Goal: Information Seeking & Learning: Understand process/instructions

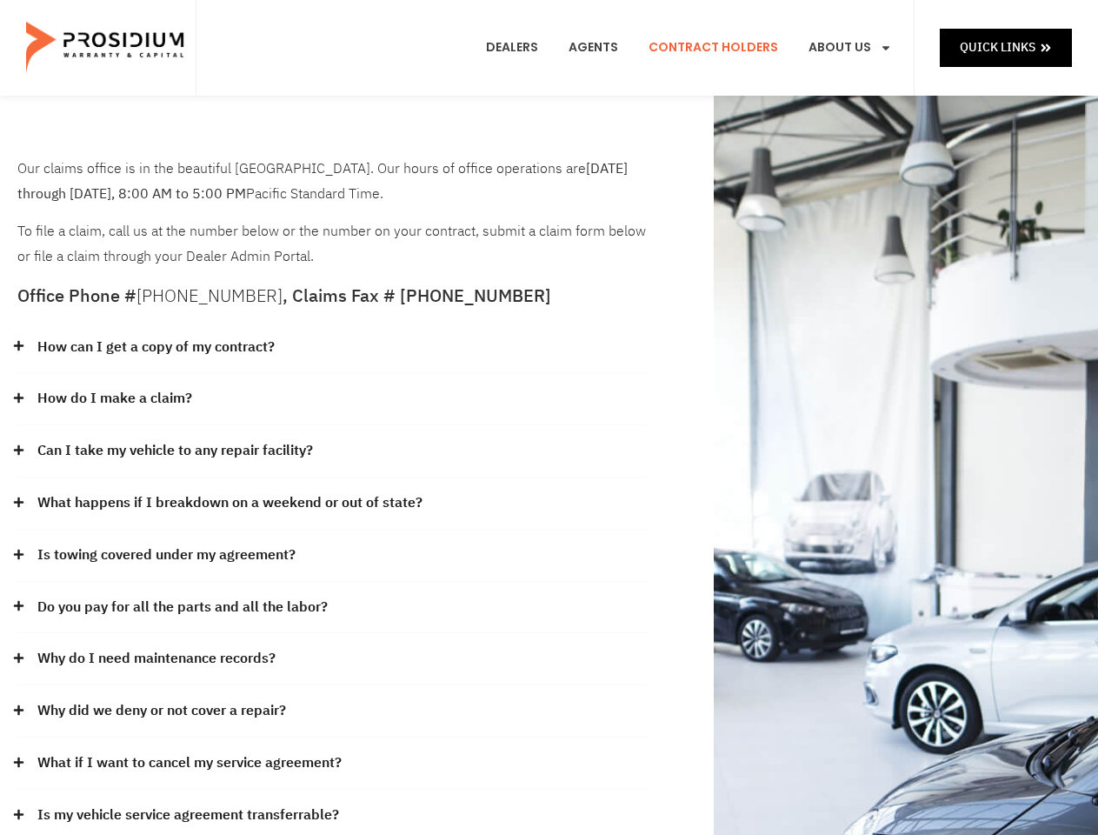
click at [549, 417] on div "How do I make a claim?" at bounding box center [332, 399] width 631 height 52
click at [333, 348] on div "How can I get a copy of my contract?" at bounding box center [332, 348] width 631 height 52
click at [155, 347] on link "How can I get a copy of my contract?" at bounding box center [155, 347] width 237 height 25
click at [333, 399] on div "How do I make a claim?" at bounding box center [332, 399] width 631 height 52
click at [114, 398] on link "How do I make a claim?" at bounding box center [114, 398] width 155 height 25
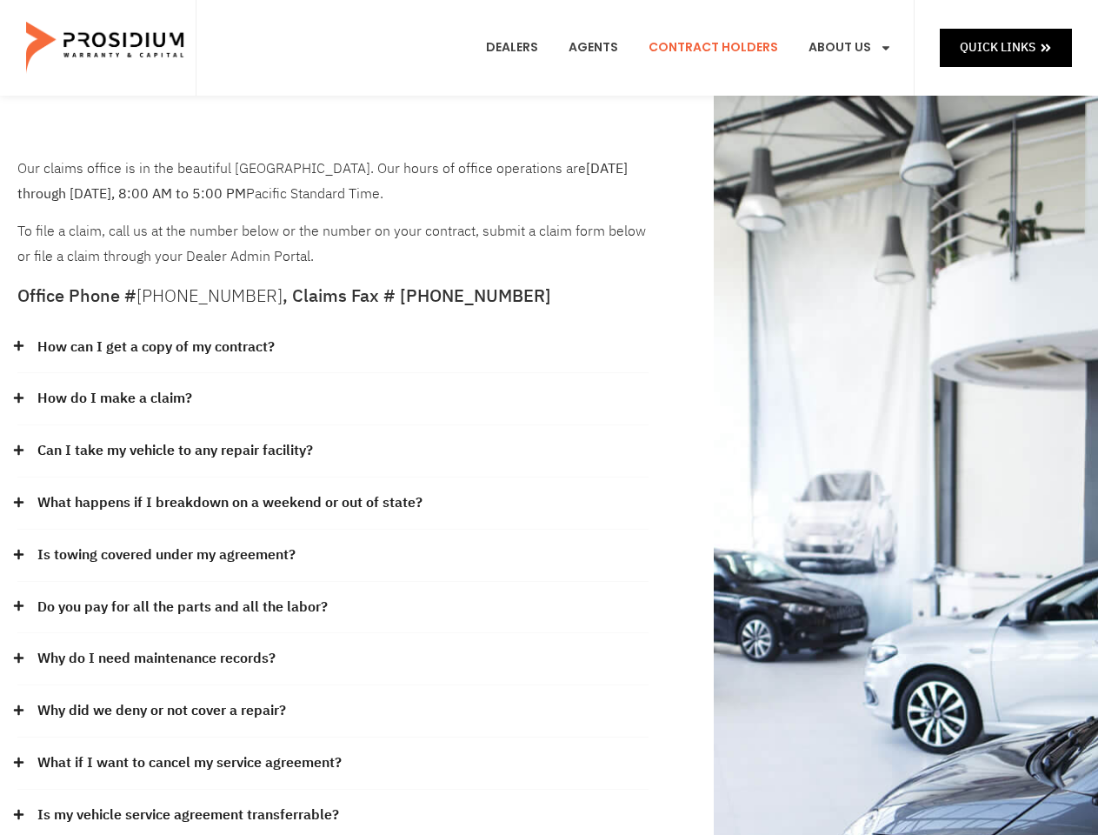
click at [333, 451] on div "Can I take my vehicle to any repair facility?" at bounding box center [332, 451] width 631 height 52
click at [176, 450] on link "Can I take my vehicle to any repair facility?" at bounding box center [175, 450] width 276 height 25
click at [333, 503] on link "What happens if I breakdown on a weekend or out of state?" at bounding box center [229, 502] width 385 height 25
click at [228, 503] on link "What happens if I breakdown on a weekend or out of state?" at bounding box center [229, 502] width 385 height 25
click at [333, 556] on div "Is towing covered under my agreement?" at bounding box center [332, 556] width 631 height 52
